Goal: Information Seeking & Learning: Learn about a topic

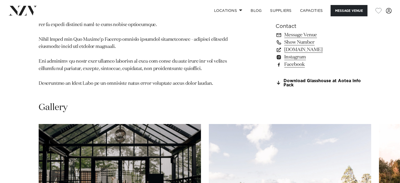
scroll to position [430, 0]
click at [311, 78] on link "Download Glasshouse at Aotea Info Pack" at bounding box center [318, 82] width 86 height 9
click at [233, 10] on link "Locations" at bounding box center [228, 10] width 37 height 11
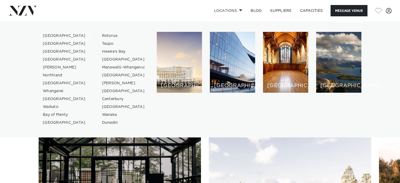
click at [54, 33] on link "[GEOGRAPHIC_DATA]" at bounding box center [64, 36] width 51 height 8
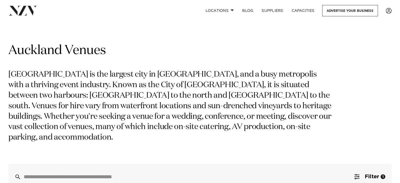
scroll to position [40, 0]
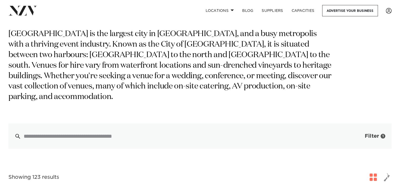
click at [356, 133] on span "button" at bounding box center [356, 135] width 5 height 5
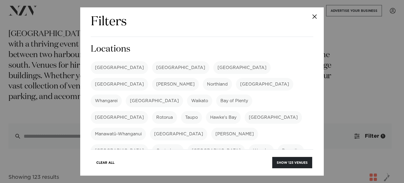
click at [317, 15] on button "Close" at bounding box center [314, 16] width 18 height 18
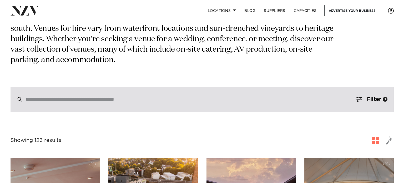
scroll to position [80, 0]
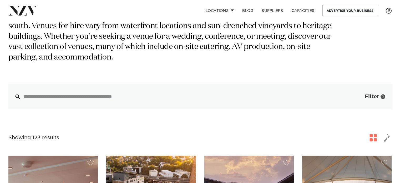
click at [354, 94] on span "button" at bounding box center [356, 96] width 5 height 5
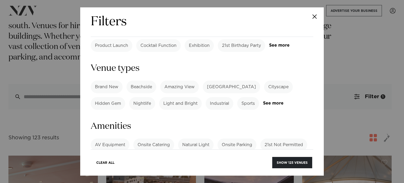
scroll to position [394, 0]
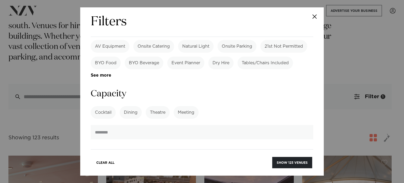
click at [136, 106] on label "Dining" at bounding box center [131, 112] width 22 height 13
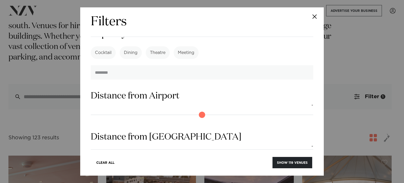
scroll to position [457, 0]
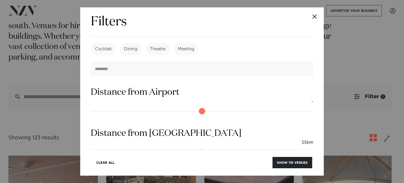
drag, startPoint x: 93, startPoint y: 99, endPoint x: 212, endPoint y: 108, distance: 119.7
type input "**"
click at [212, 148] on input "range" at bounding box center [202, 152] width 222 height 8
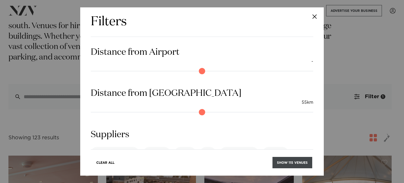
click at [302, 162] on button "Show 115 venues" at bounding box center [292, 162] width 40 height 11
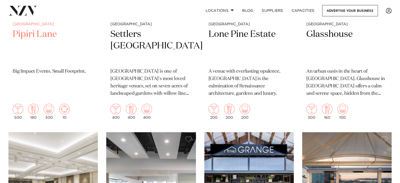
scroll to position [231, 0]
